Goal: Task Accomplishment & Management: Use online tool/utility

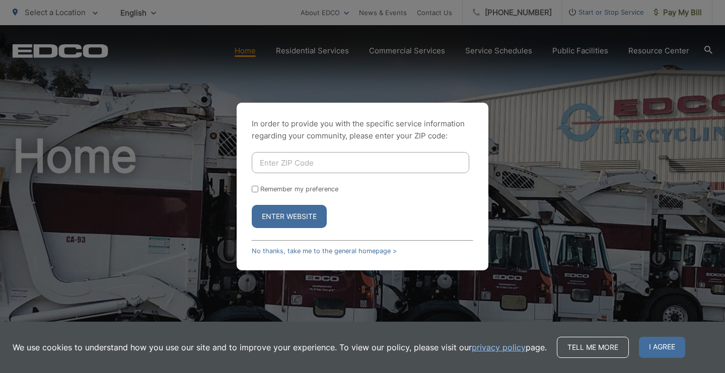
click at [271, 163] on input "Enter ZIP Code" at bounding box center [360, 162] width 217 height 21
type input "92078"
click at [269, 213] on button "Enter Website" at bounding box center [289, 216] width 75 height 23
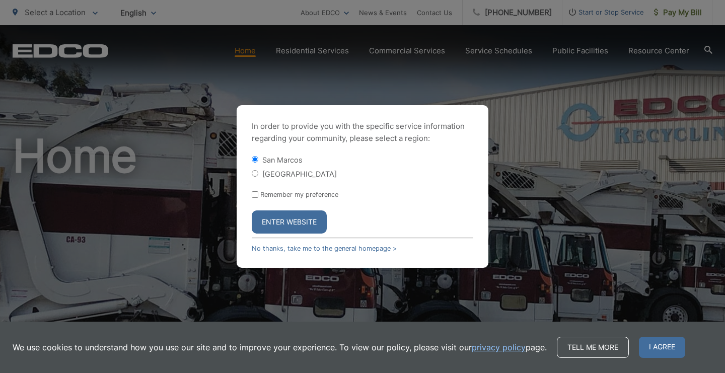
click at [271, 219] on button "Enter Website" at bounding box center [289, 221] width 75 height 23
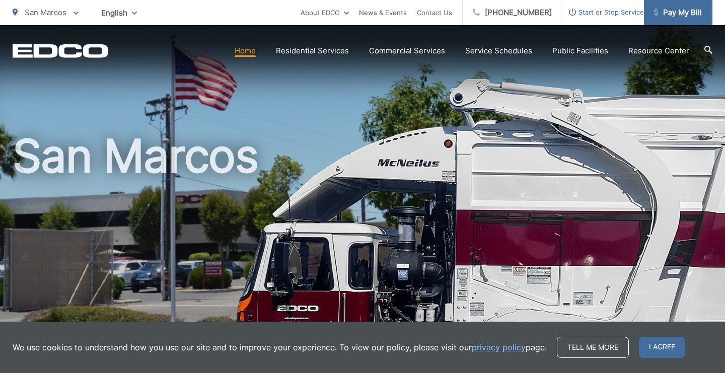
click at [672, 10] on span "Pay My Bill" at bounding box center [678, 13] width 48 height 12
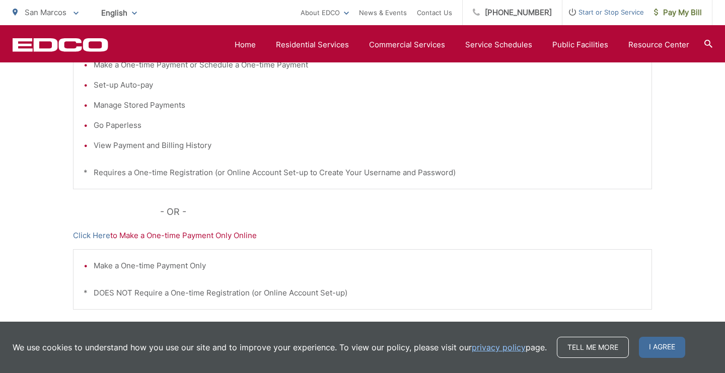
scroll to position [269, 0]
click at [90, 232] on link "Click Here" at bounding box center [91, 235] width 37 height 12
